Goal: Information Seeking & Learning: Stay updated

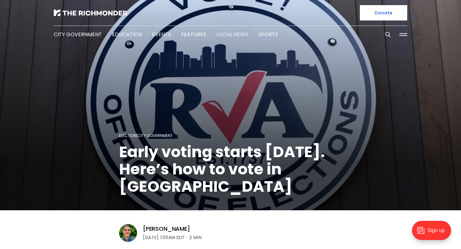
click at [221, 35] on link "Local News" at bounding box center [232, 34] width 32 height 7
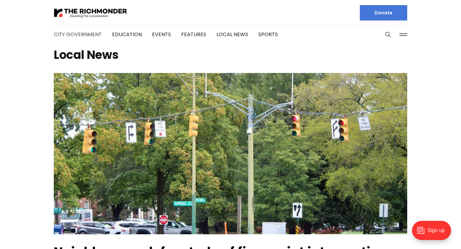
click at [90, 36] on link "City Government" at bounding box center [78, 34] width 48 height 7
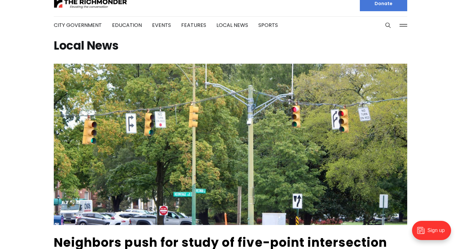
scroll to position [6, 0]
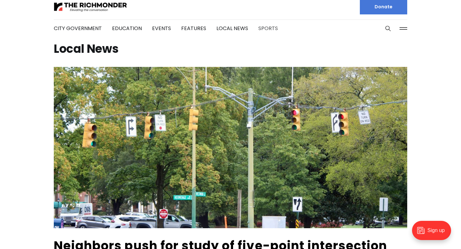
click at [264, 28] on link "Sports" at bounding box center [268, 28] width 20 height 7
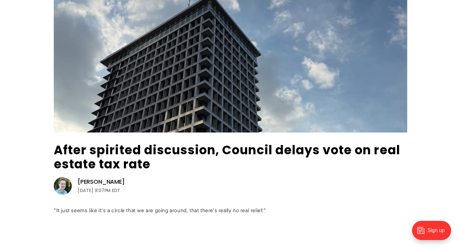
scroll to position [84, 0]
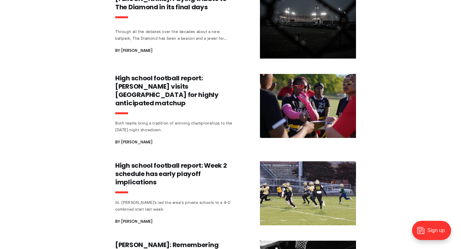
scroll to position [531, 0]
